Goal: Information Seeking & Learning: Learn about a topic

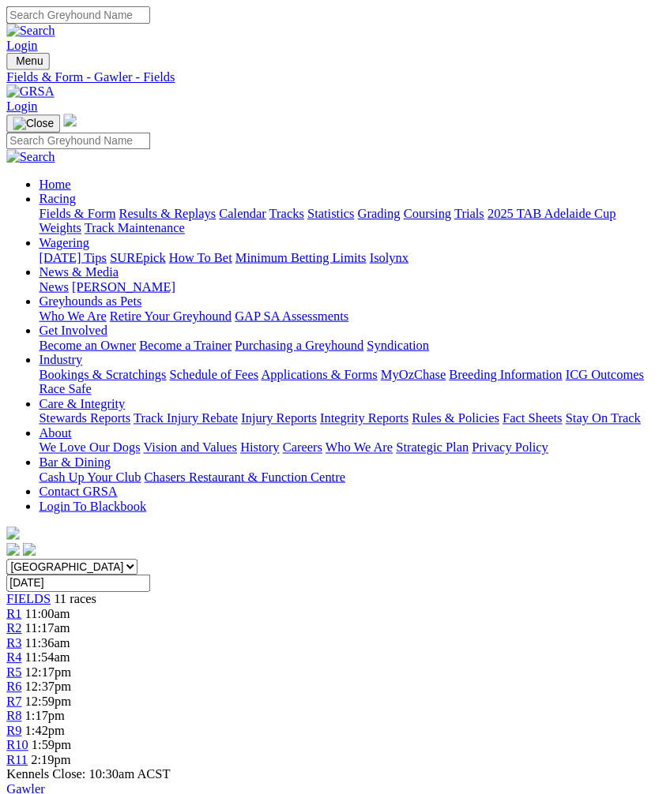
scroll to position [2, 0]
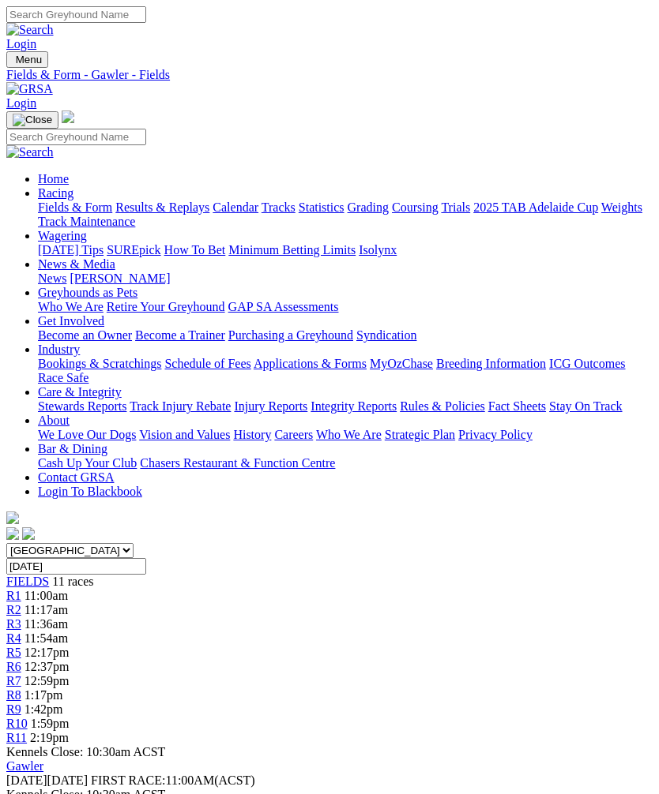
scroll to position [2, 0]
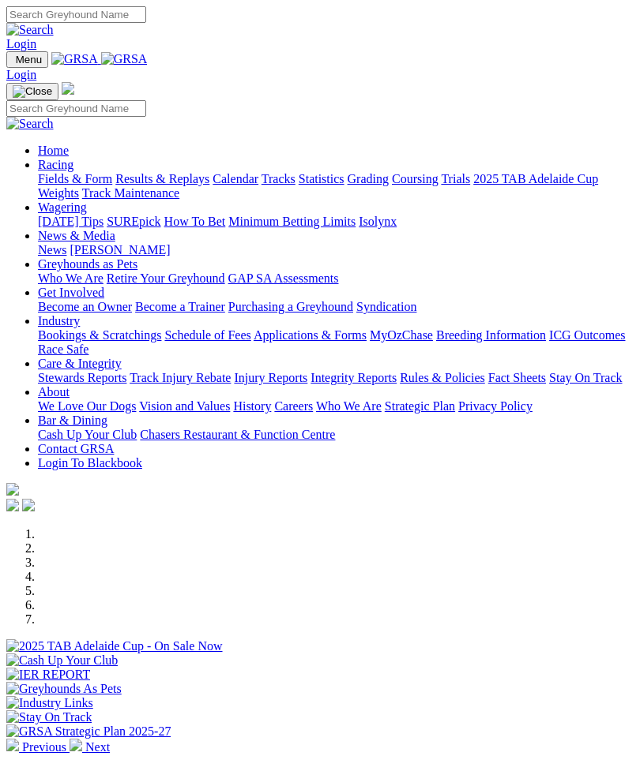
scroll to position [613, 0]
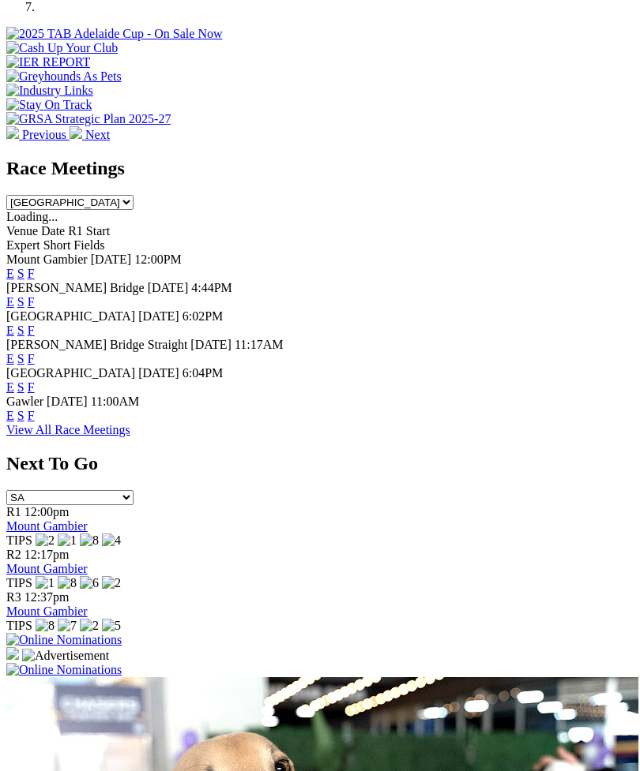
click at [35, 409] on link "F" at bounding box center [31, 415] width 7 height 13
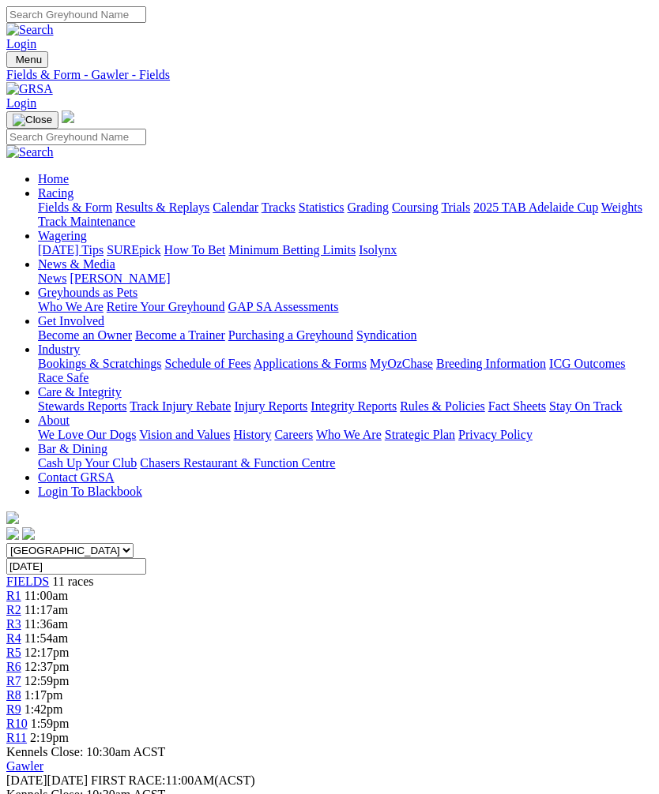
scroll to position [2, 0]
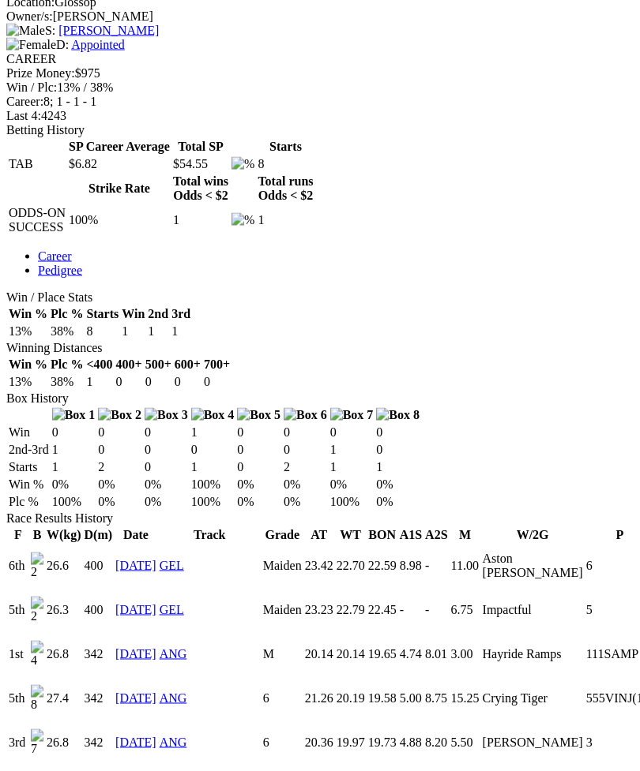
scroll to position [673, 0]
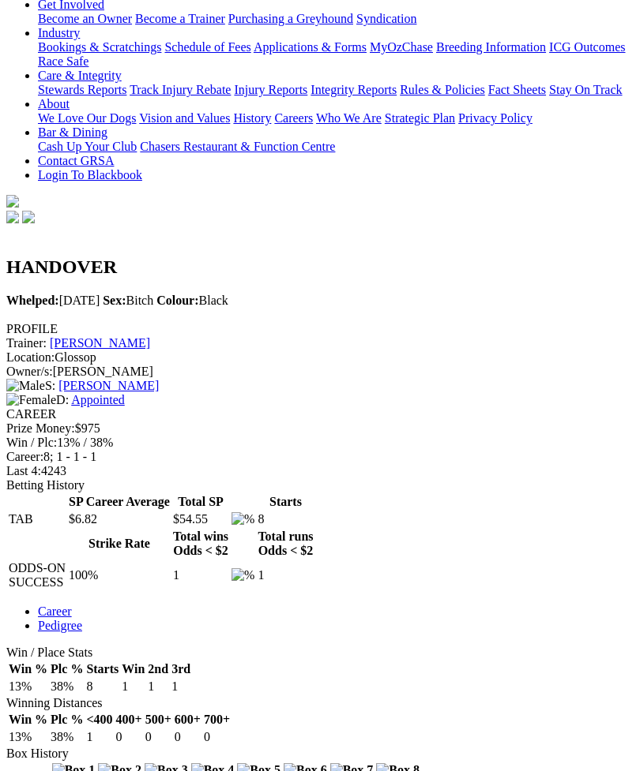
scroll to position [313, 0]
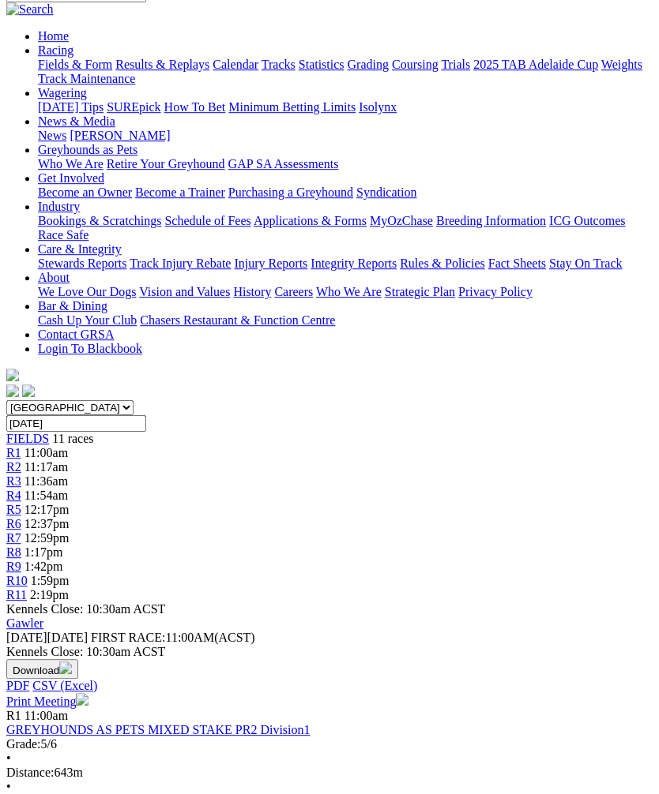
scroll to position [129, 0]
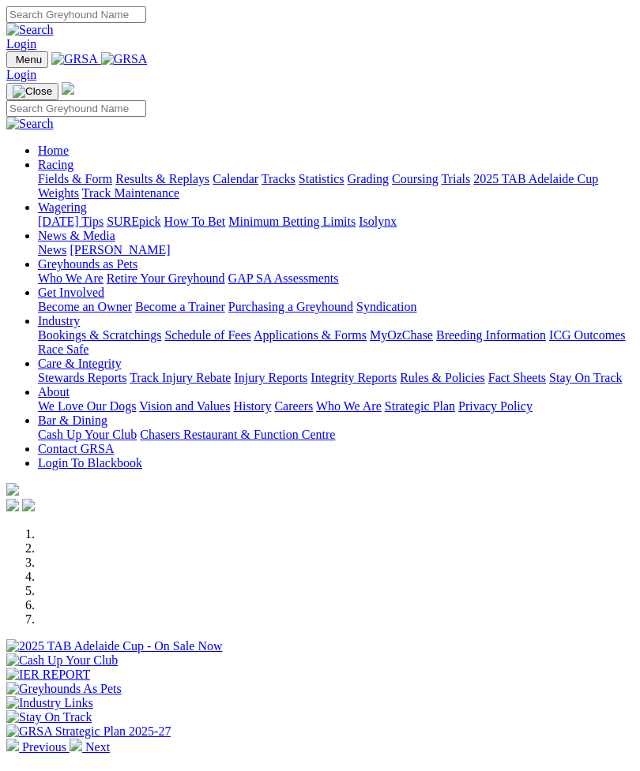
scroll to position [613, 0]
